Goal: Information Seeking & Learning: Find specific fact

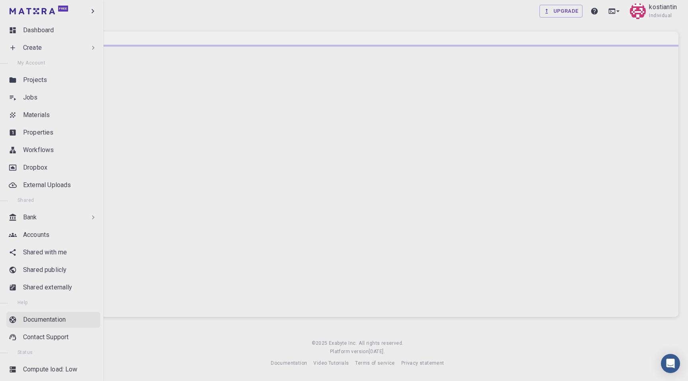
scroll to position [16, 0]
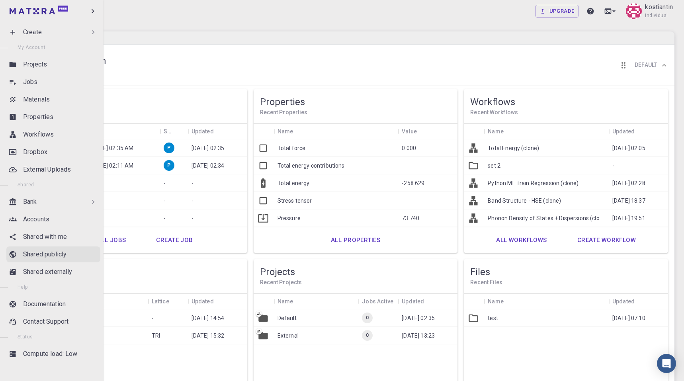
click at [47, 260] on link "Shared publicly" at bounding box center [53, 255] width 94 height 16
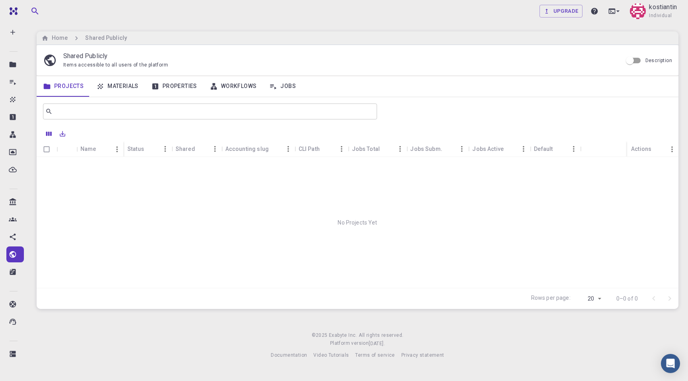
click at [180, 84] on link "Properties" at bounding box center [174, 86] width 59 height 21
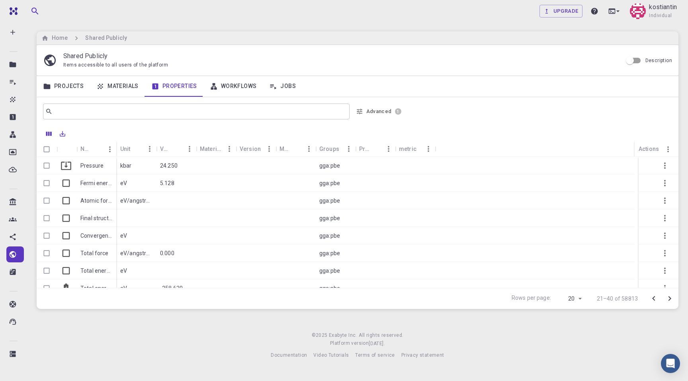
click at [382, 111] on button "Advanced 1" at bounding box center [379, 111] width 52 height 13
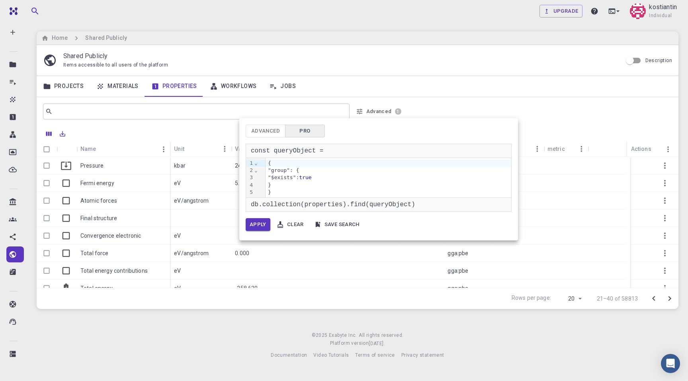
click at [382, 111] on div at bounding box center [344, 190] width 688 height 381
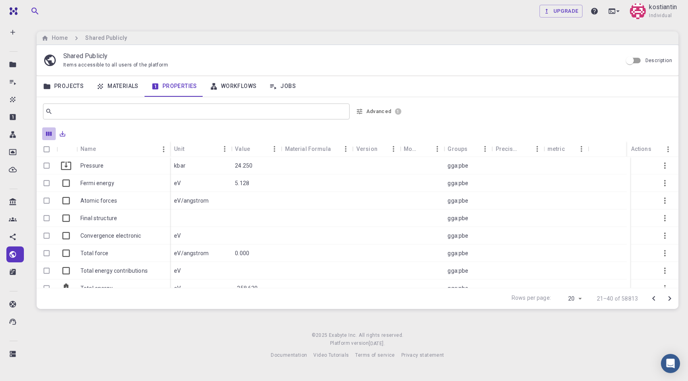
click at [49, 132] on icon "Columns" at bounding box center [49, 134] width 6 height 4
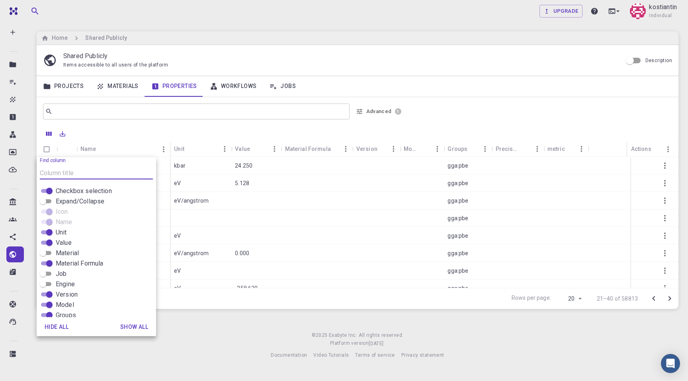
click at [46, 201] on input "Expand/Collapse" at bounding box center [43, 202] width 29 height 10
checkbox input "true"
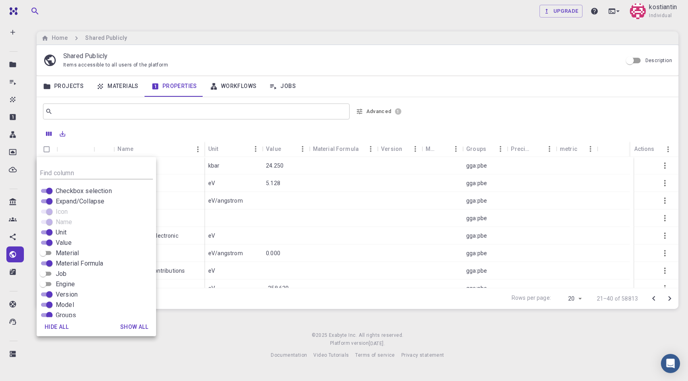
click at [224, 329] on div "Upgrade kostiantin Individual Home Shared Publicly Shared Publicly Items access…" at bounding box center [357, 186] width 661 height 373
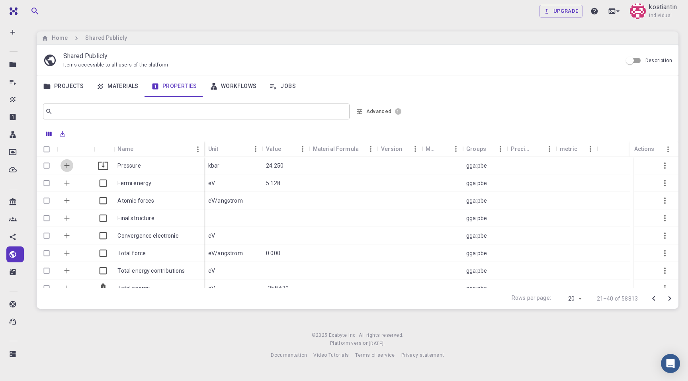
click at [66, 164] on icon "Expand" at bounding box center [67, 165] width 9 height 9
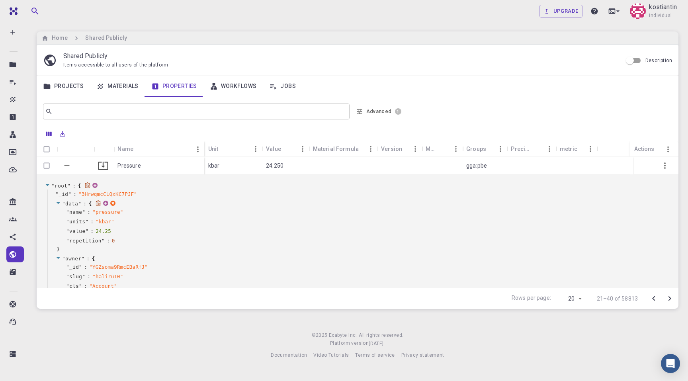
click at [58, 200] on icon at bounding box center [58, 202] width 6 height 5
click at [60, 213] on icon at bounding box center [58, 212] width 6 height 5
click at [60, 223] on icon at bounding box center [58, 222] width 6 height 5
click at [60, 231] on icon at bounding box center [58, 231] width 6 height 5
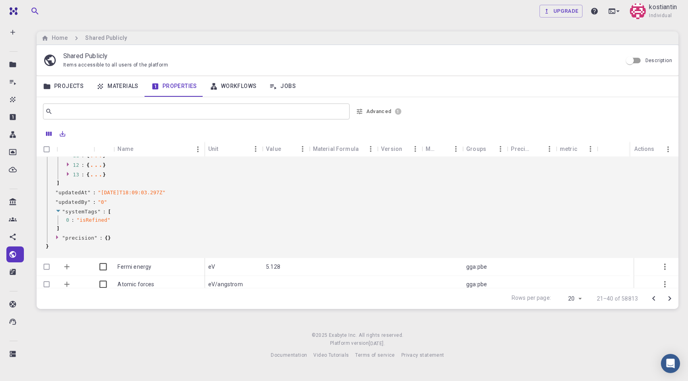
scroll to position [358, 0]
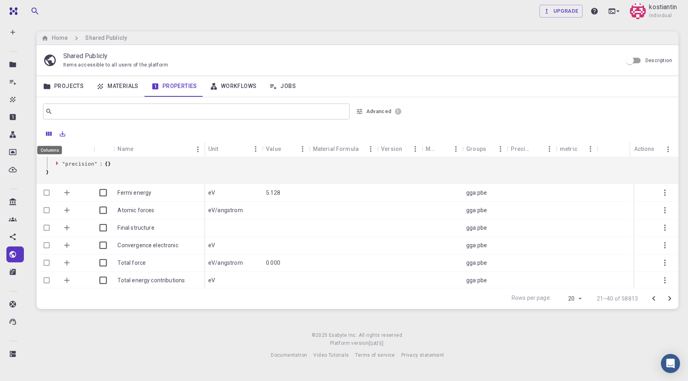
click at [48, 134] on icon "Columns" at bounding box center [48, 133] width 7 height 7
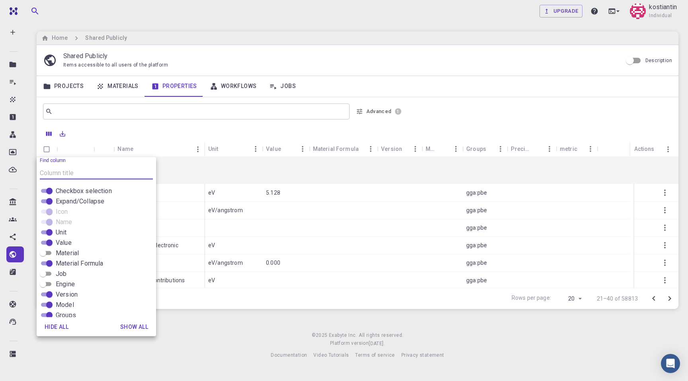
click at [43, 251] on input "Material" at bounding box center [43, 254] width 29 height 10
checkbox input "true"
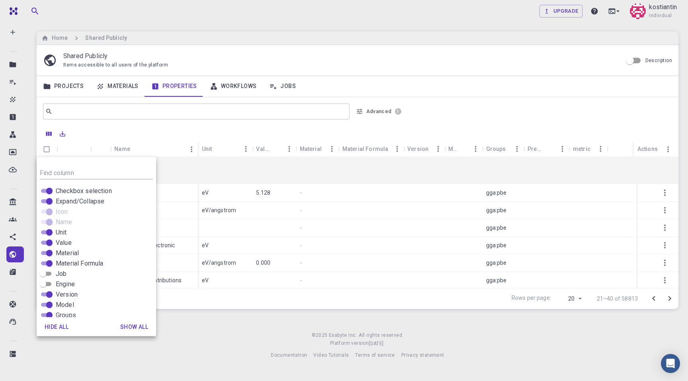
click at [49, 240] on input "Value" at bounding box center [49, 243] width 29 height 10
checkbox input "false"
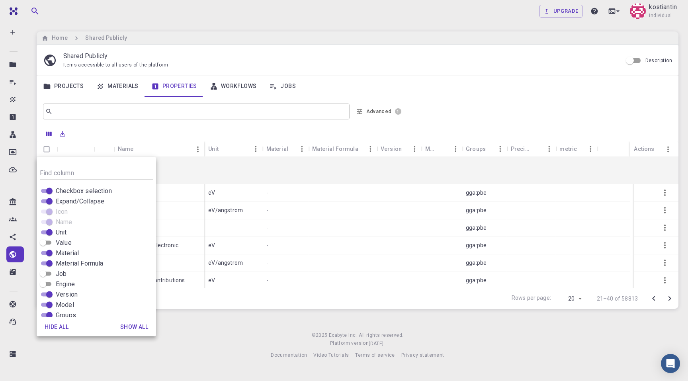
click at [49, 231] on input "Unit" at bounding box center [49, 233] width 29 height 10
checkbox input "false"
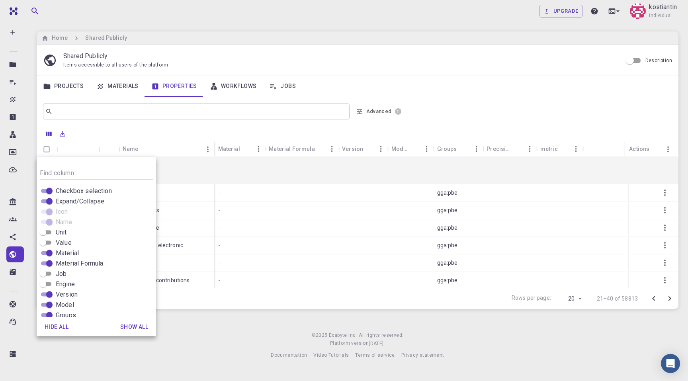
click at [47, 292] on input "Version" at bounding box center [49, 295] width 29 height 10
checkbox input "false"
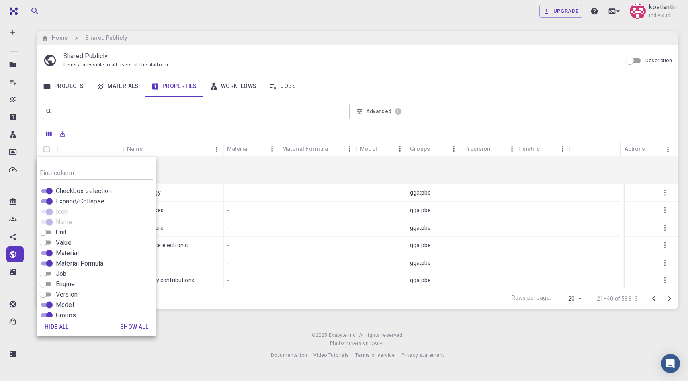
click at [46, 308] on input "Model" at bounding box center [49, 305] width 29 height 10
checkbox input "false"
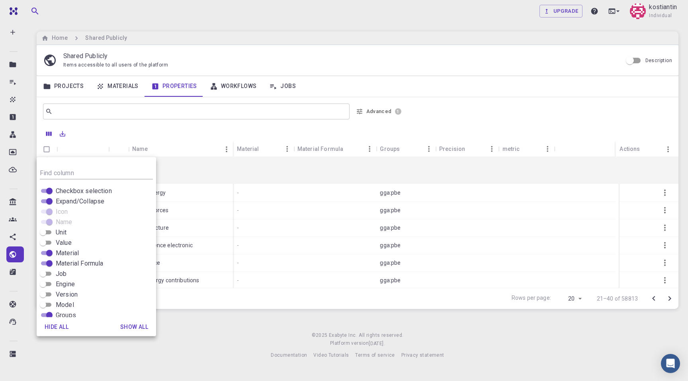
scroll to position [50, 0]
click at [49, 261] on input "Groups" at bounding box center [49, 266] width 29 height 10
checkbox input "false"
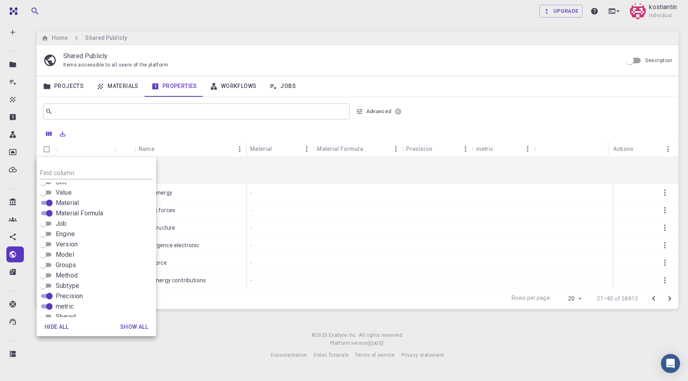
click at [244, 351] on footer "© 2025 Exabyte Inc. All rights reserved. Platform version [DATE] . Documentatio…" at bounding box center [357, 345] width 661 height 28
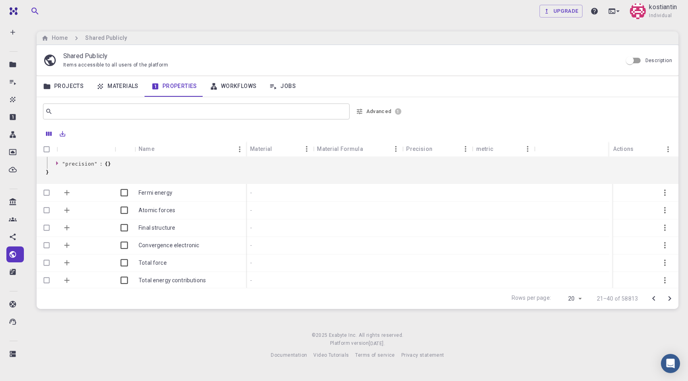
click at [67, 207] on icon "Expand" at bounding box center [67, 210] width 9 height 9
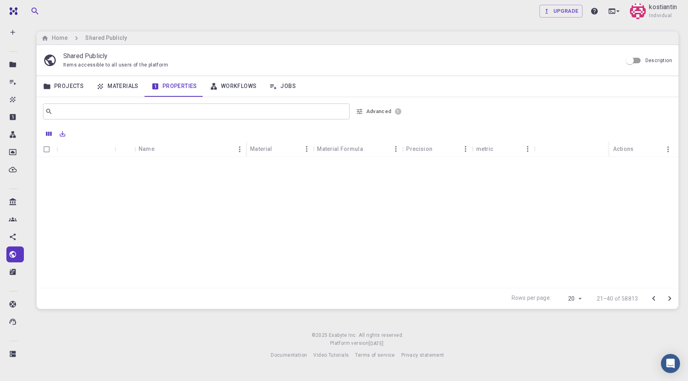
scroll to position [0, 0]
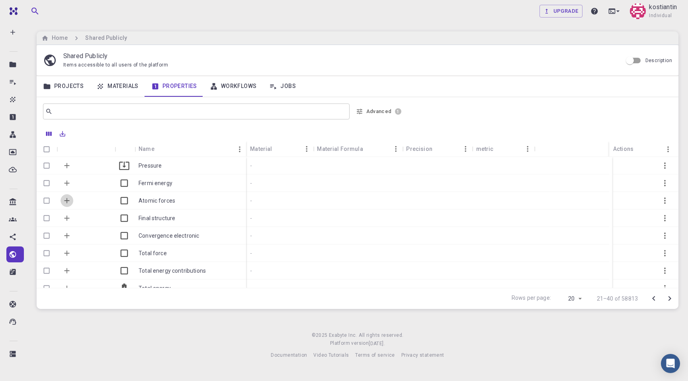
click at [67, 194] on button "Expand" at bounding box center [67, 200] width 13 height 13
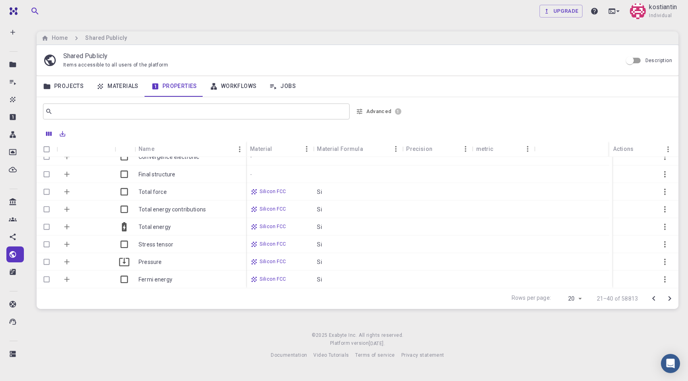
click at [69, 241] on icon "Expand" at bounding box center [67, 244] width 9 height 9
click at [67, 244] on icon "Expand" at bounding box center [67, 243] width 5 height 5
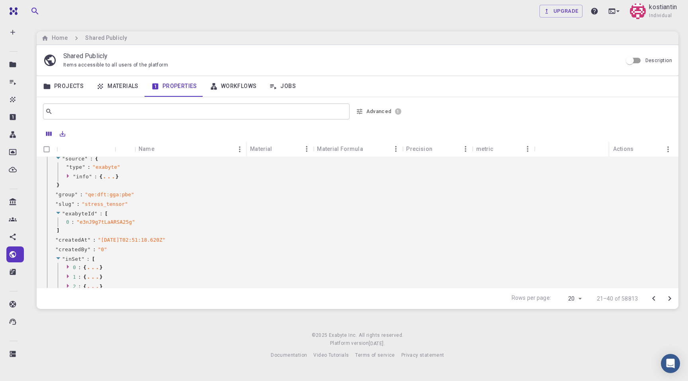
scroll to position [486, 0]
click at [384, 113] on button "Advanced 1" at bounding box center [379, 111] width 52 height 13
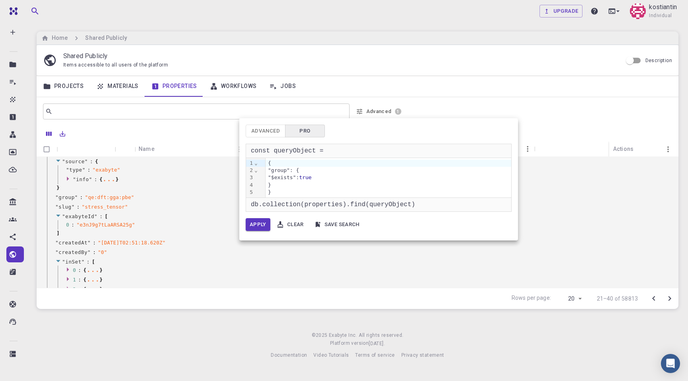
click at [69, 217] on div at bounding box center [344, 190] width 688 height 381
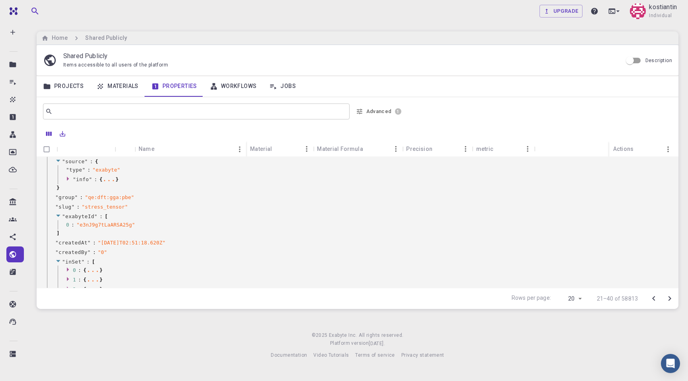
click at [69, 217] on div at bounding box center [344, 190] width 688 height 381
click at [79, 216] on span "exabyteId" at bounding box center [79, 217] width 29 height 6
copy span "exabyteId"
click at [386, 116] on button "Advanced 1" at bounding box center [379, 111] width 52 height 13
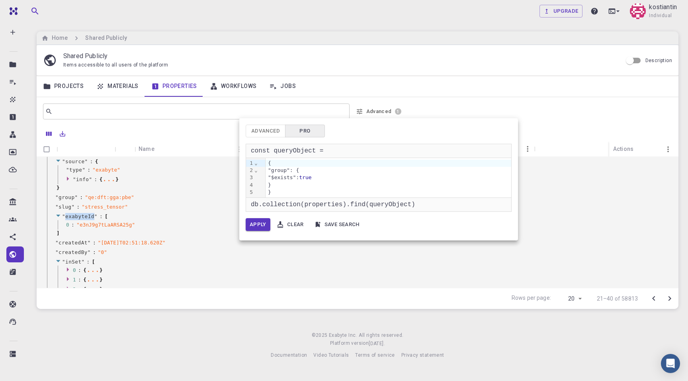
click at [291, 169] on div ""group": {" at bounding box center [389, 170] width 246 height 7
click at [261, 226] on button "Apply" at bounding box center [258, 224] width 25 height 13
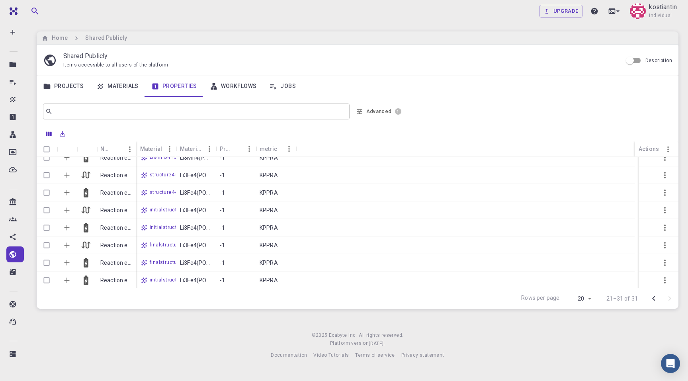
scroll to position [0, 0]
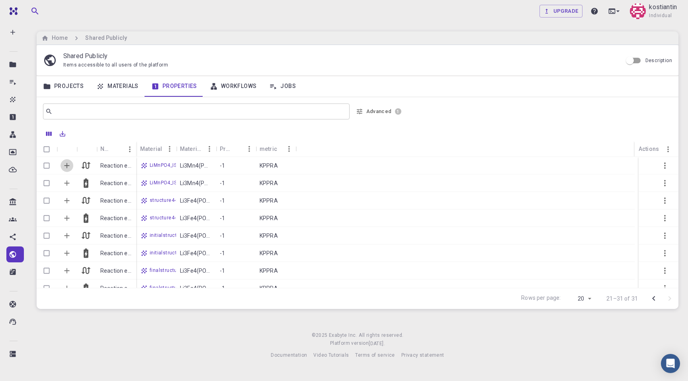
click at [69, 165] on icon "Expand" at bounding box center [67, 165] width 9 height 9
click at [68, 165] on icon "Expand" at bounding box center [67, 165] width 5 height 5
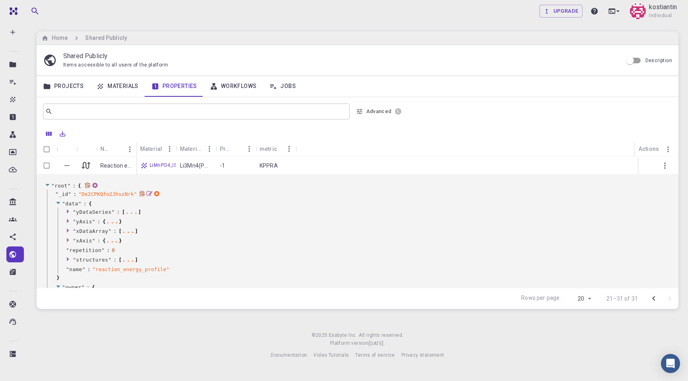
click at [61, 200] on icon at bounding box center [58, 202] width 6 height 5
click at [58, 212] on icon at bounding box center [58, 213] width 4 height 2
click at [57, 221] on icon at bounding box center [58, 222] width 6 height 5
click at [57, 233] on icon at bounding box center [58, 231] width 6 height 5
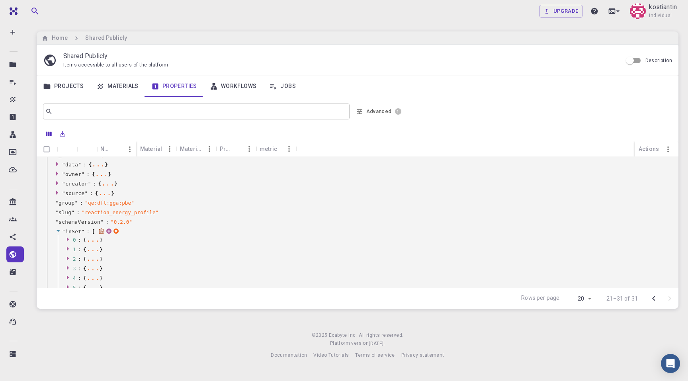
scroll to position [54, 0]
click at [60, 218] on icon at bounding box center [58, 216] width 6 height 5
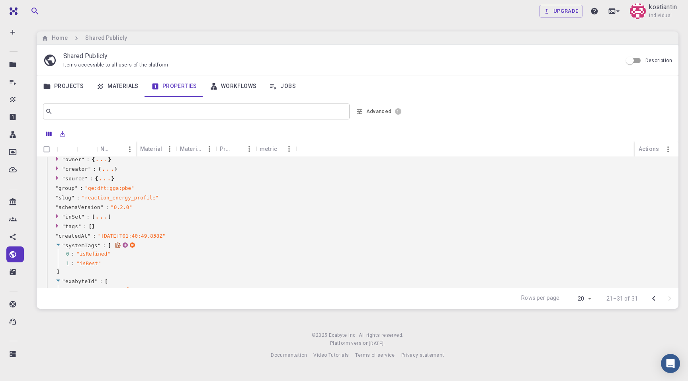
click at [63, 247] on span """ at bounding box center [63, 246] width 3 height 6
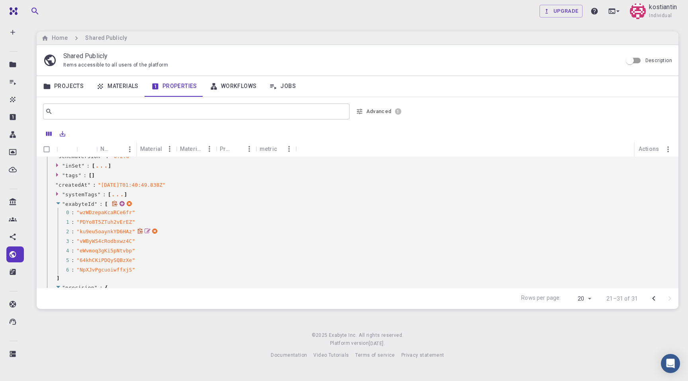
scroll to position [0, 0]
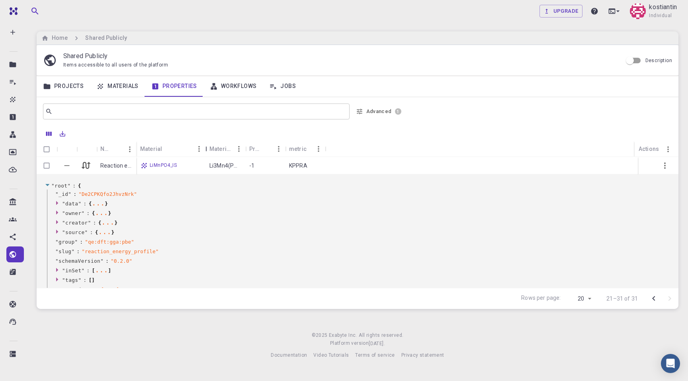
drag, startPoint x: 177, startPoint y: 147, endPoint x: 214, endPoint y: 147, distance: 37.1
click at [210, 147] on div "Material" at bounding box center [206, 149] width 8 height 16
drag, startPoint x: 255, startPoint y: 148, endPoint x: 296, endPoint y: 149, distance: 40.6
click at [296, 149] on div "Material Formula" at bounding box center [292, 149] width 8 height 16
click at [384, 108] on button "Advanced 1" at bounding box center [379, 111] width 52 height 13
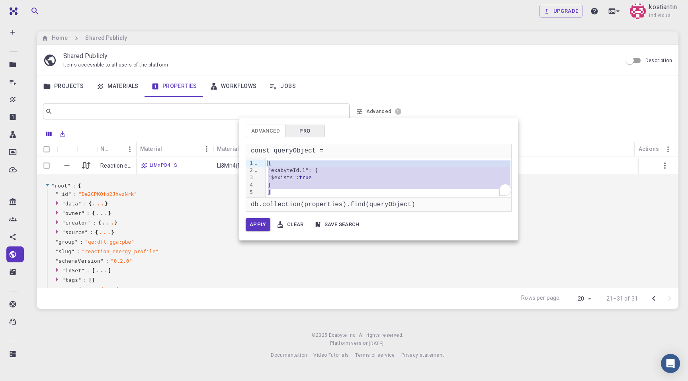
drag, startPoint x: 290, startPoint y: 191, endPoint x: 257, endPoint y: 159, distance: 46.5
click at [257, 159] on div "9 1 2 3 4 5 › ⌄ ⌄ { "exabyteId.1": { "$exists": true } }" at bounding box center [378, 177] width 265 height 39
copy div "{ "exabyteId.1": { "$exists": true }"
